Goal: Transaction & Acquisition: Subscribe to service/newsletter

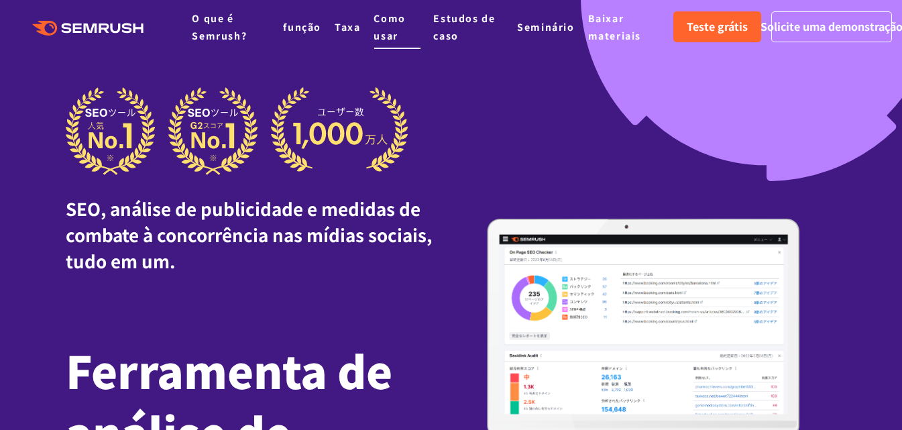
click at [398, 25] on li "Como usar" at bounding box center [396, 26] width 46 height 34
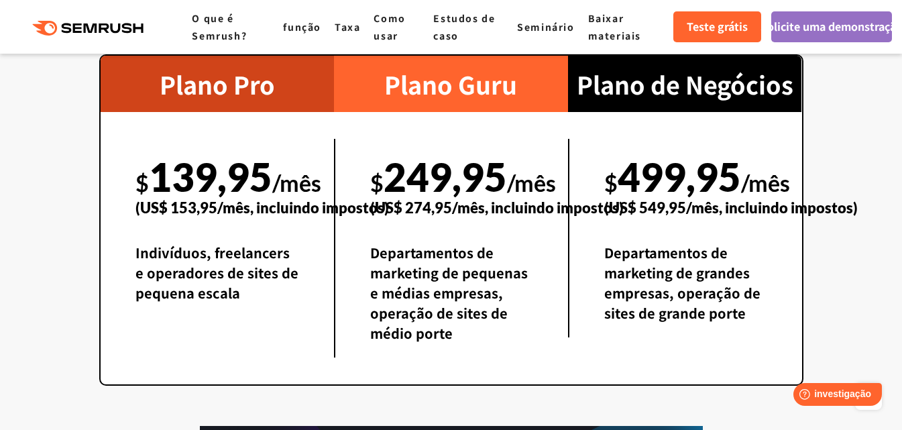
scroll to position [3151, 0]
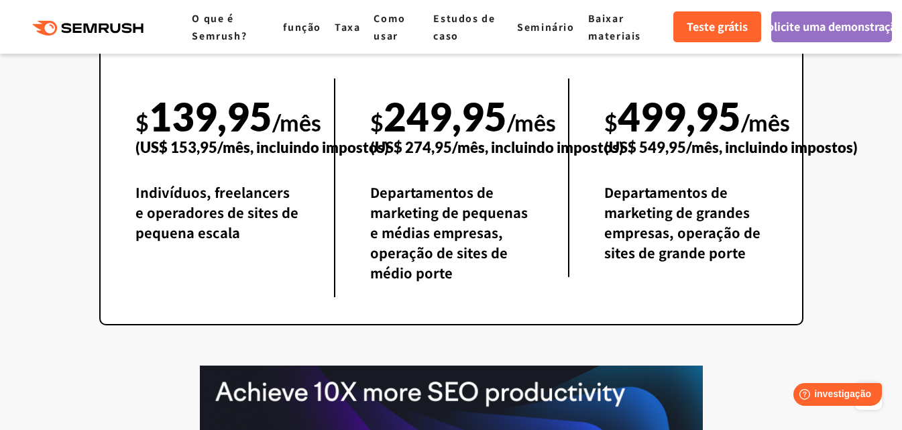
drag, startPoint x: 534, startPoint y: 258, endPoint x: 884, endPoint y: 93, distance: 386.6
click at [884, 93] on section "Planos de Preços Disponível a partir de US$ 139,95 por mês (US$ 153,95 incluind…" at bounding box center [451, 194] width 902 height 835
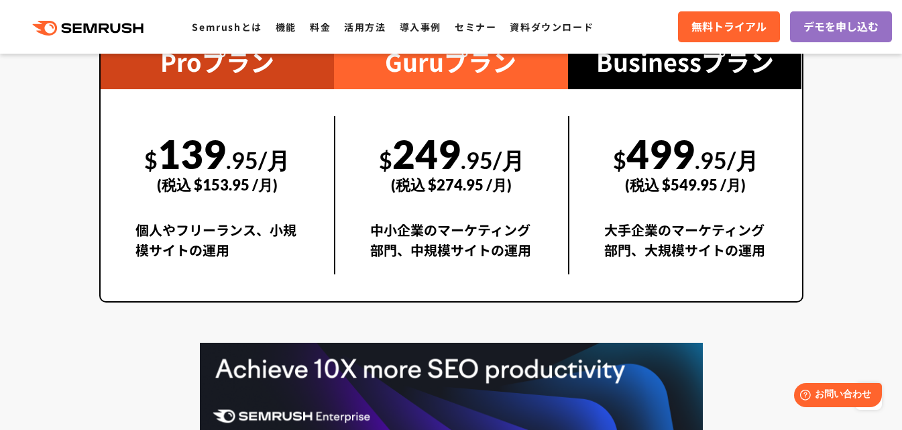
click at [573, 213] on div "$ 499 .95/月 (税込 $549.95 /月) 大手企業のマーケティング部門、大規模サイトの運用" at bounding box center [685, 195] width 234 height 158
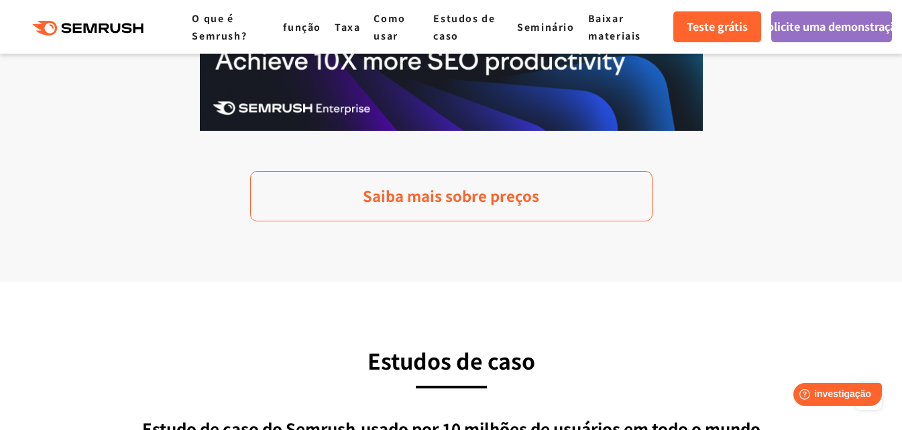
scroll to position [3487, 0]
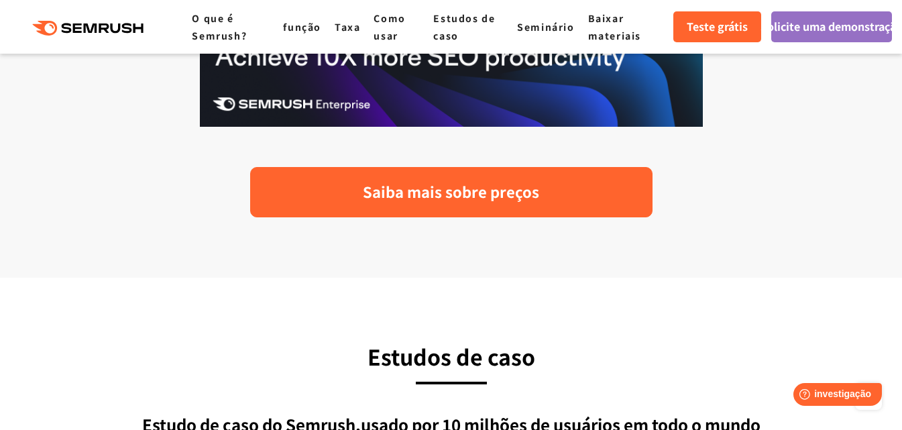
click at [502, 202] on font "Saiba mais sobre preços" at bounding box center [451, 190] width 176 height 21
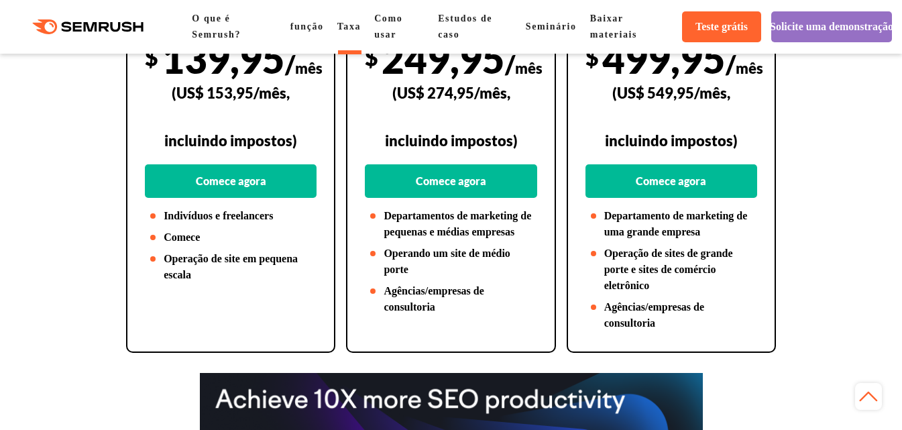
scroll to position [469, 0]
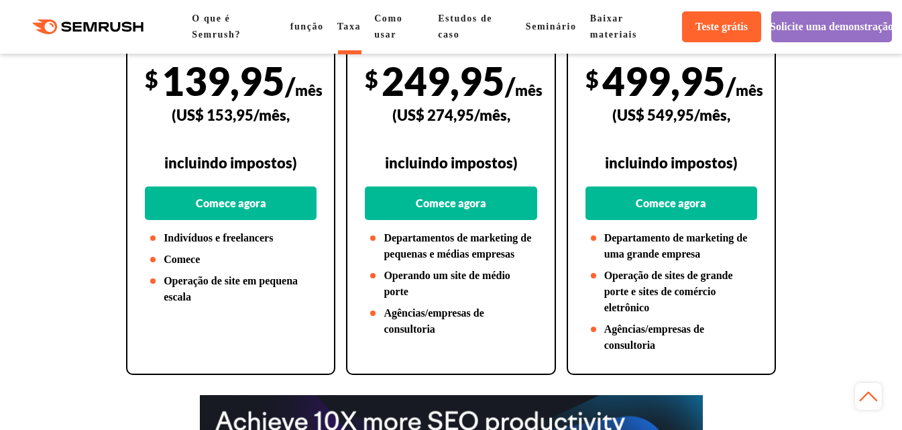
drag, startPoint x: 479, startPoint y: 314, endPoint x: 418, endPoint y: 208, distance: 122.8
click at [418, 172] on font "(US$ 274,95/mês, incluindo impostos)" at bounding box center [451, 139] width 133 height 66
drag, startPoint x: 390, startPoint y: 158, endPoint x: 795, endPoint y: 255, distance: 417.3
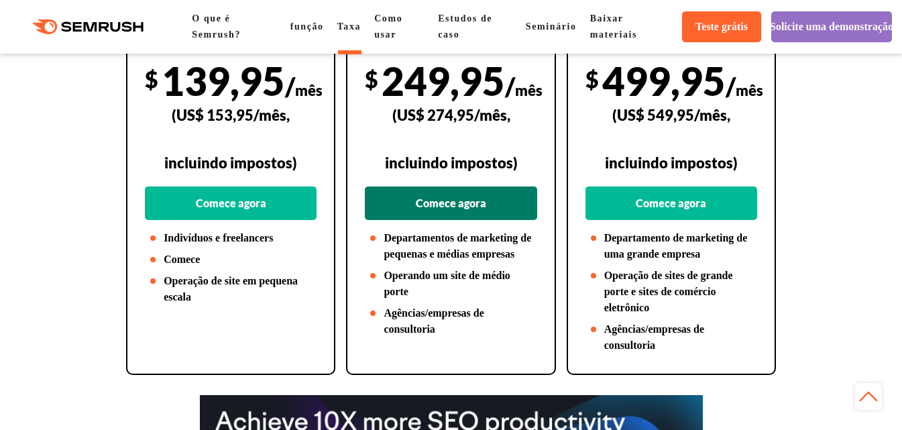
click at [473, 209] on font "Comece agora" at bounding box center [451, 202] width 70 height 13
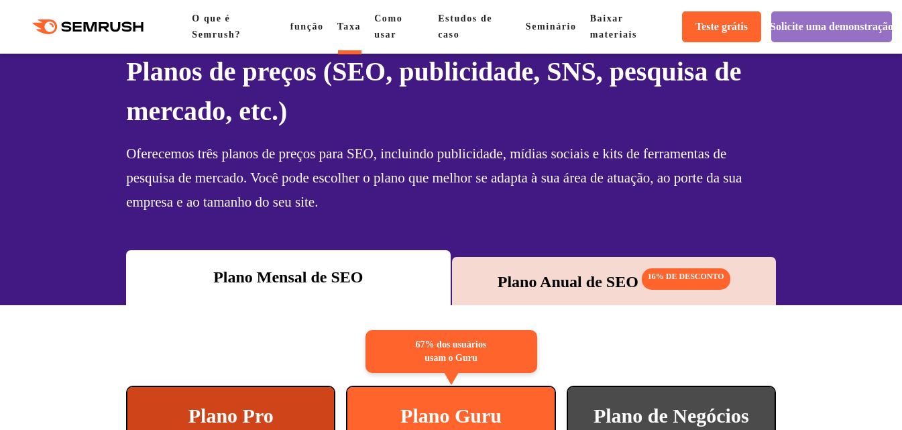
scroll to position [40, 0]
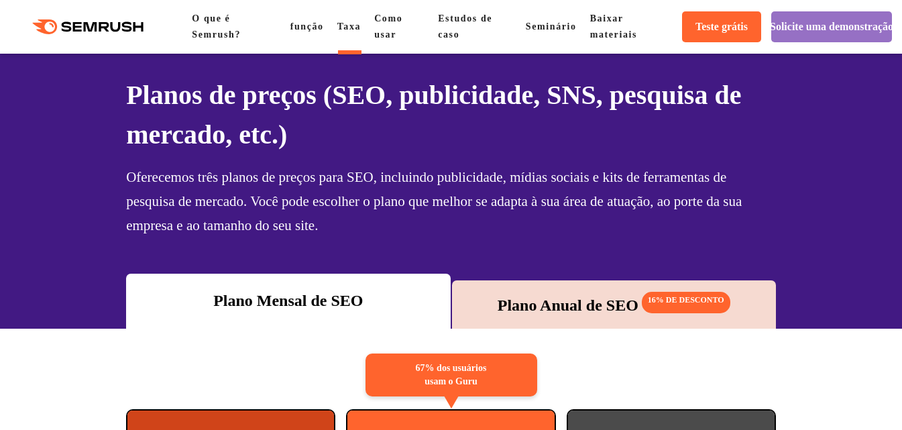
click at [392, 312] on div "Plano Mensal de SEO" at bounding box center [288, 300] width 310 height 24
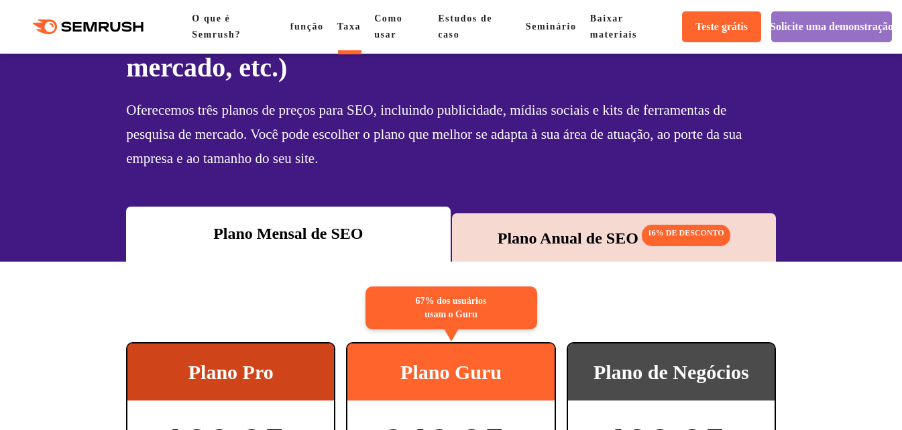
click at [610, 251] on div "Plano Anual de SEO 16% DE DESCONTO" at bounding box center [614, 237] width 324 height 48
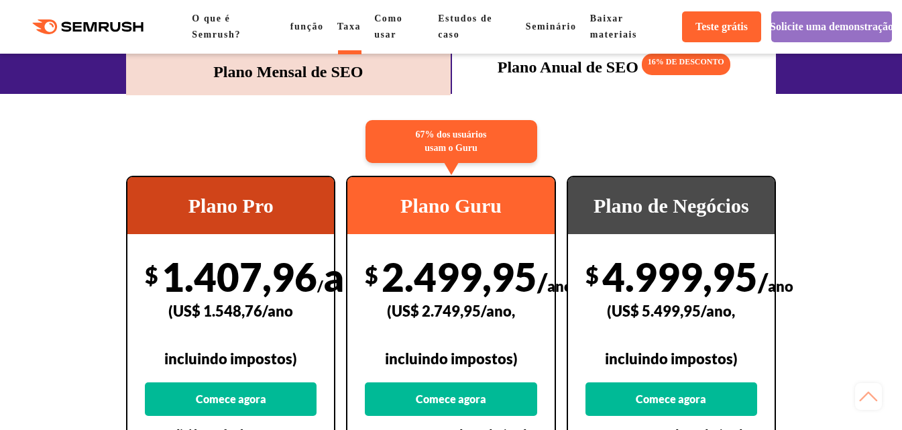
scroll to position [241, 0]
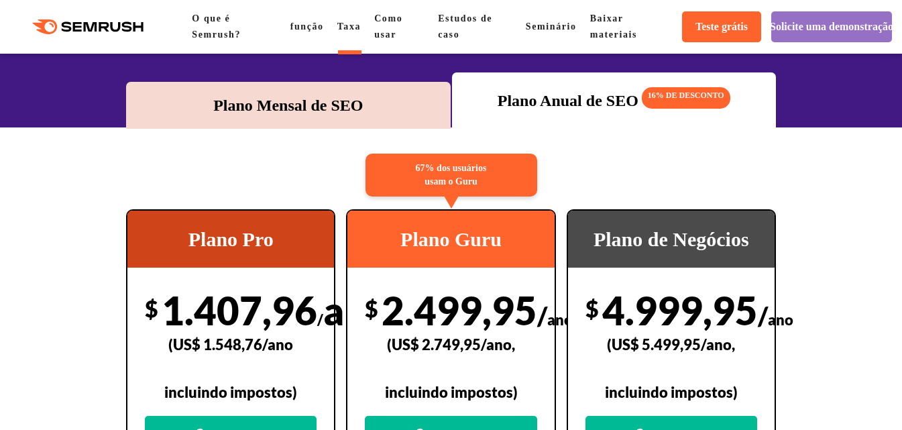
click at [257, 101] on font "Plano Mensal de SEO" at bounding box center [288, 105] width 150 height 17
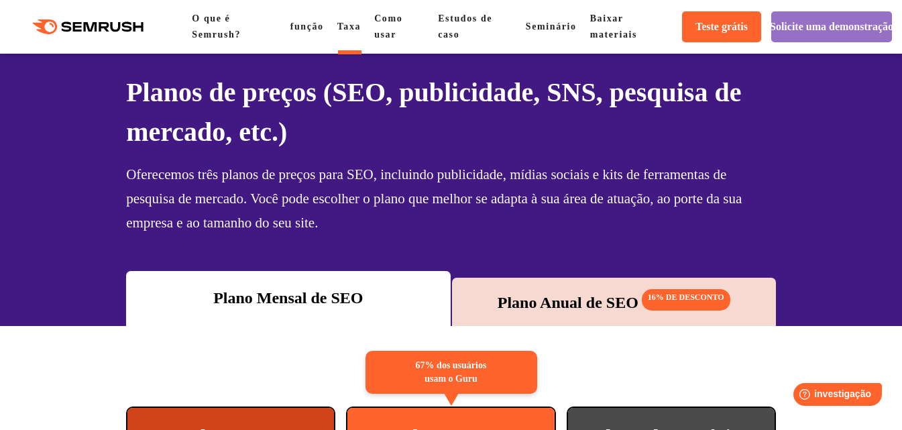
scroll to position [0, 0]
